Goal: Answer question/provide support

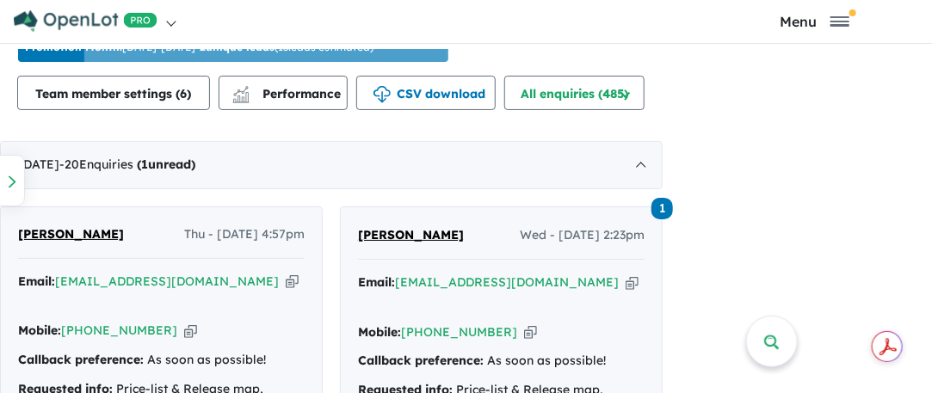
scroll to position [1033, 0]
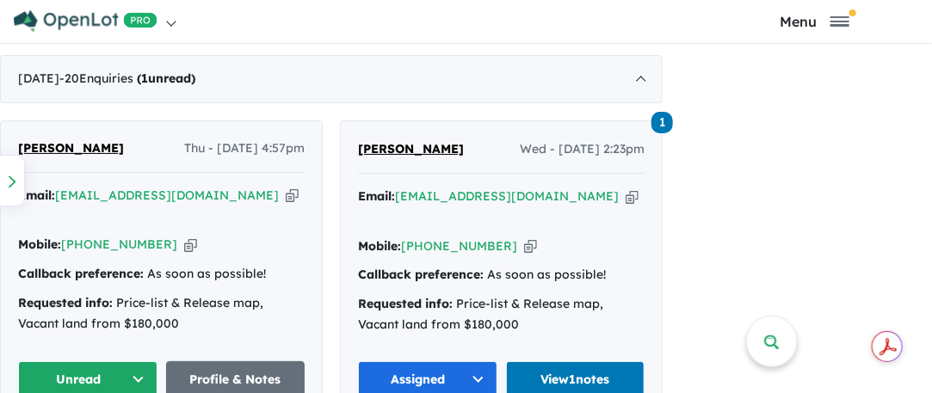
click at [141, 361] on button "Unread" at bounding box center [87, 379] width 139 height 37
click at [129, 361] on button "Unread" at bounding box center [87, 379] width 139 height 37
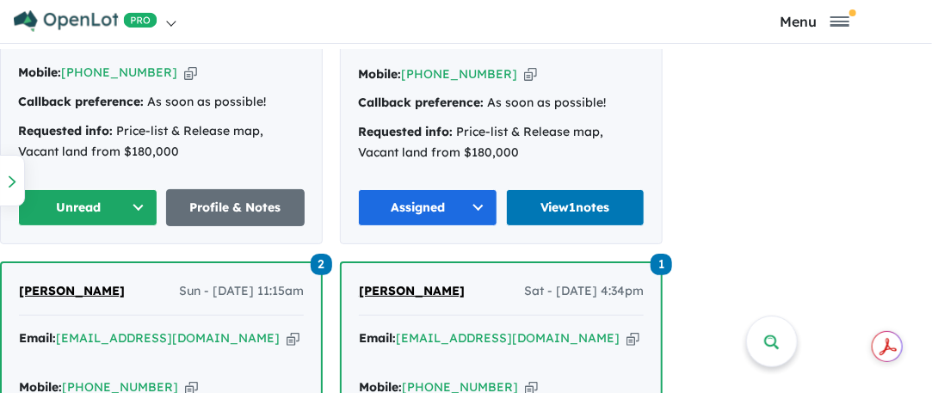
click at [141, 189] on button "Unread" at bounding box center [87, 207] width 139 height 37
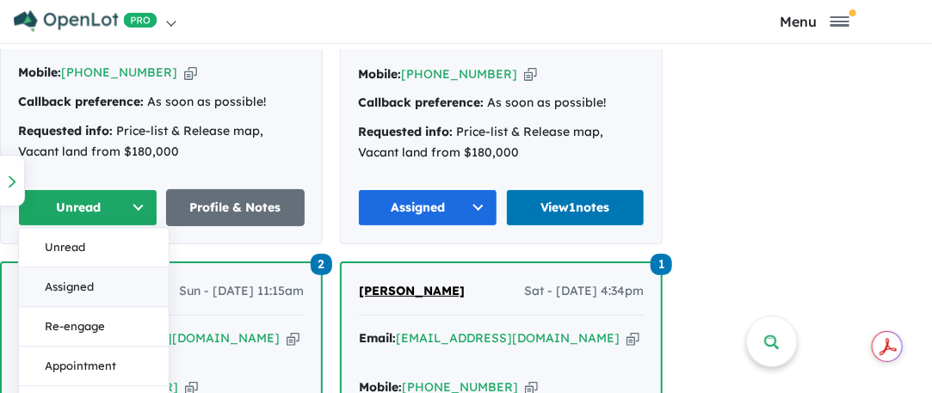
click at [98, 268] on button "Assigned" at bounding box center [94, 288] width 150 height 40
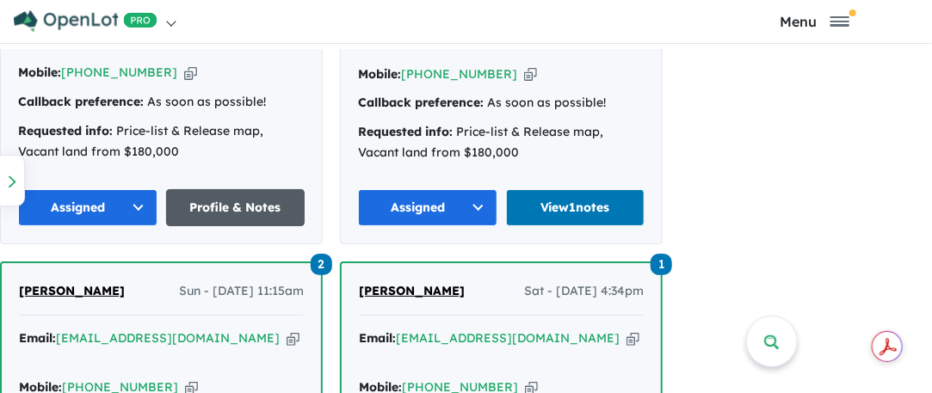
click at [227, 189] on link "Profile & Notes" at bounding box center [235, 207] width 139 height 37
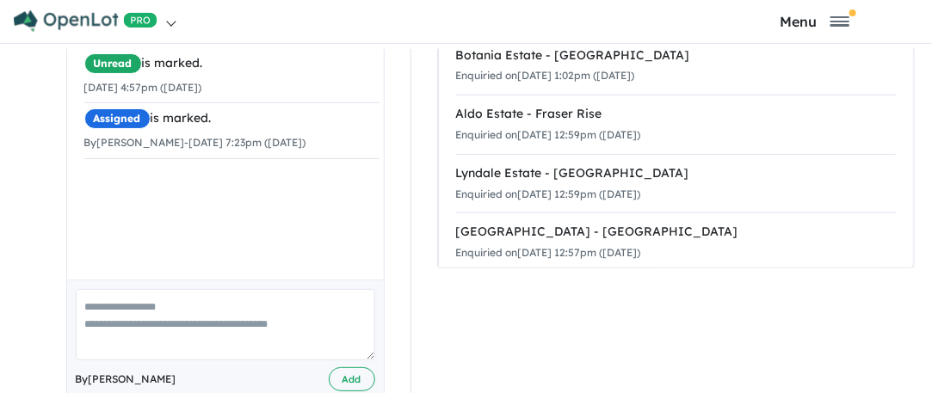
scroll to position [414, 0]
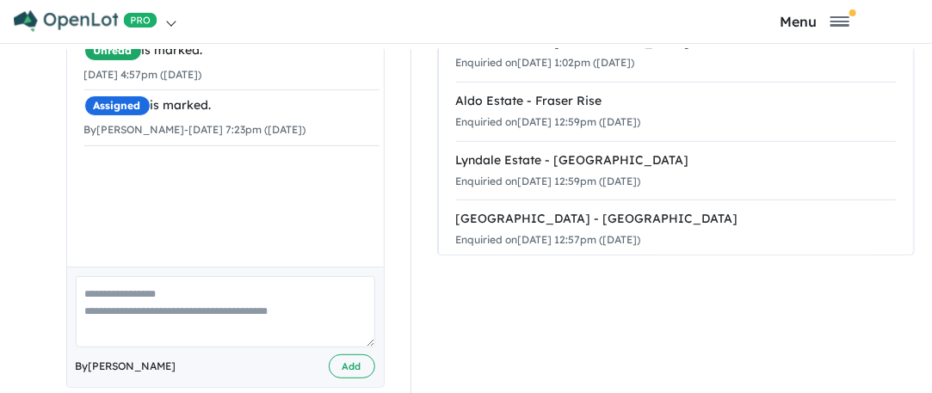
click at [129, 278] on textarea at bounding box center [225, 311] width 299 height 71
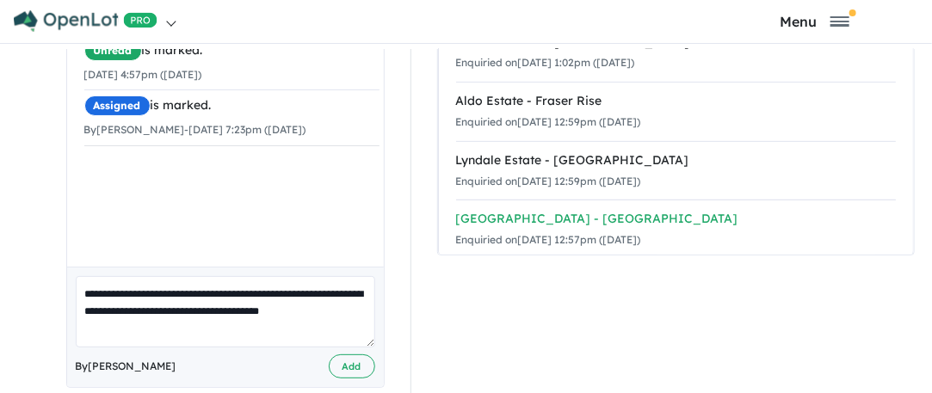
type textarea "**********"
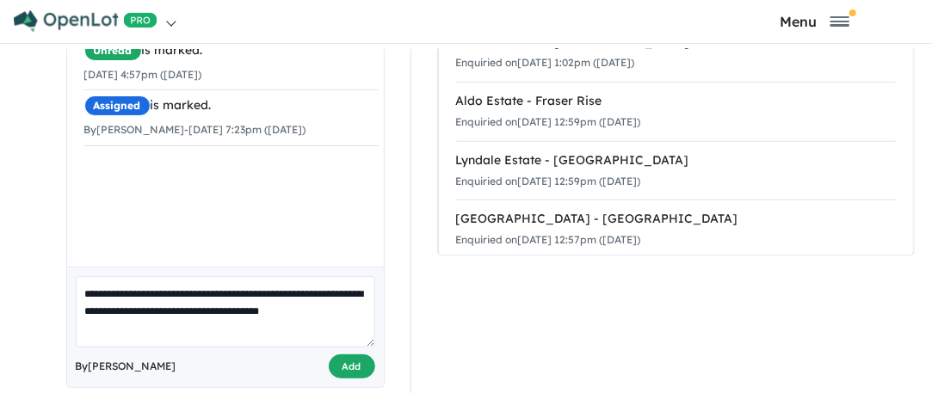
click at [351, 355] on button "Add" at bounding box center [352, 367] width 46 height 25
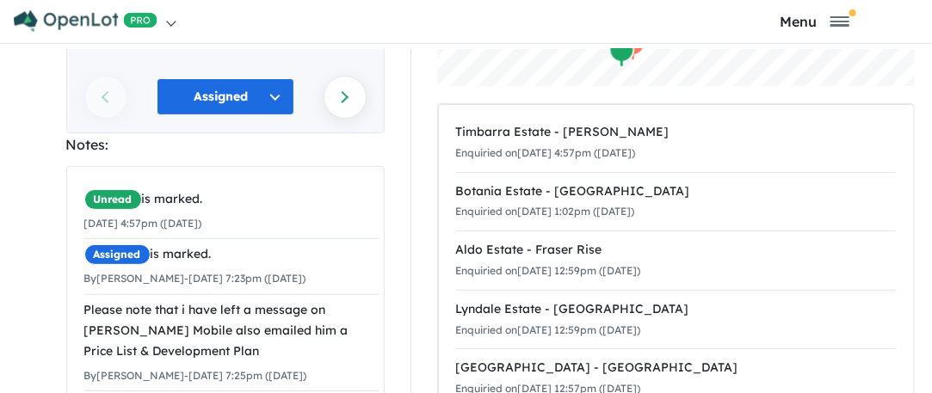
scroll to position [242, 0]
